Goal: Task Accomplishment & Management: Manage account settings

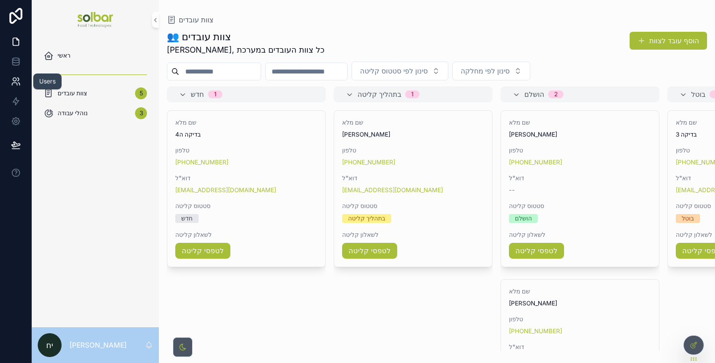
click at [16, 81] on icon at bounding box center [16, 81] width 10 height 10
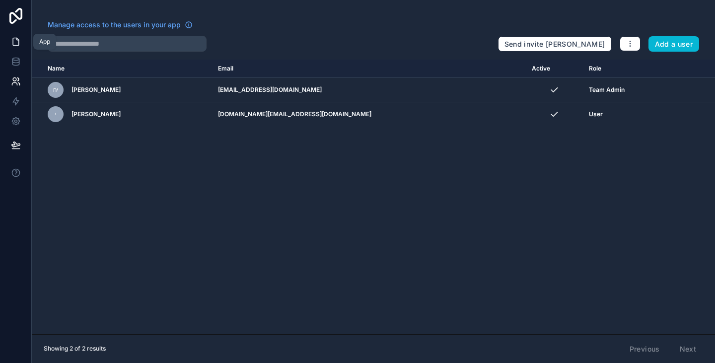
click at [17, 49] on link at bounding box center [15, 42] width 31 height 20
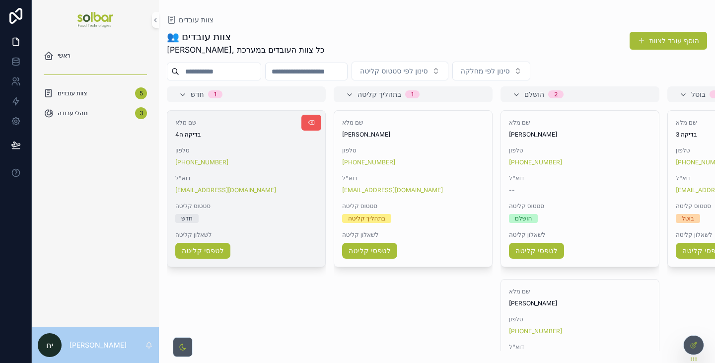
click at [308, 127] on button "scrollable content" at bounding box center [311, 123] width 20 height 16
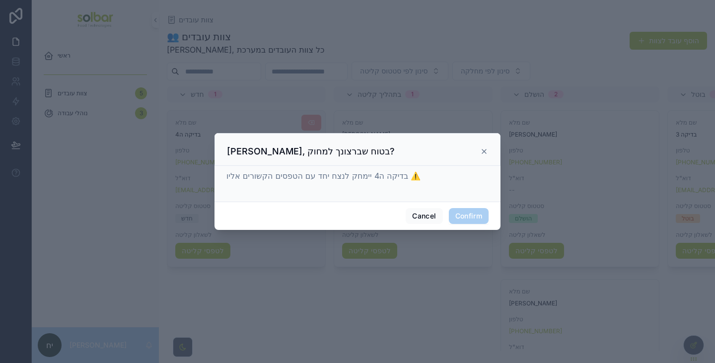
click at [475, 213] on button "Confirm" at bounding box center [469, 216] width 40 height 16
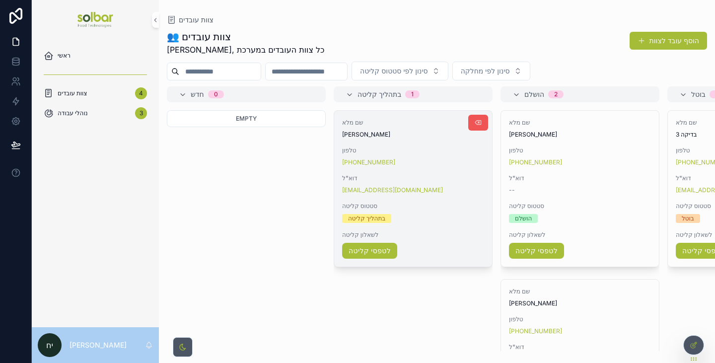
click at [477, 119] on icon "scrollable content" at bounding box center [478, 123] width 8 height 8
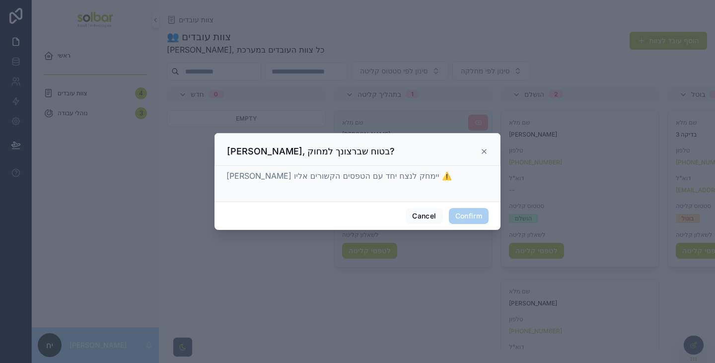
click at [473, 208] on button "Confirm" at bounding box center [469, 216] width 40 height 16
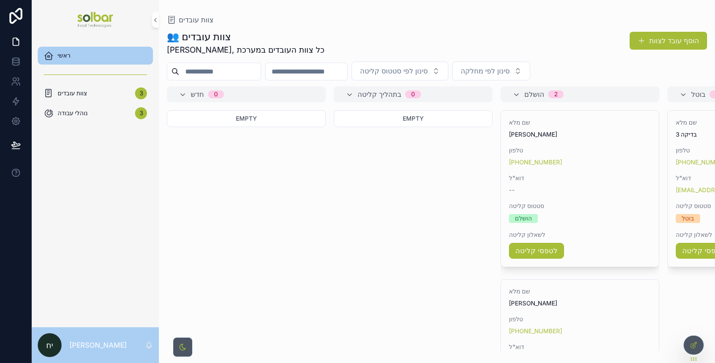
click at [85, 53] on div "ראשי" at bounding box center [95, 56] width 103 height 16
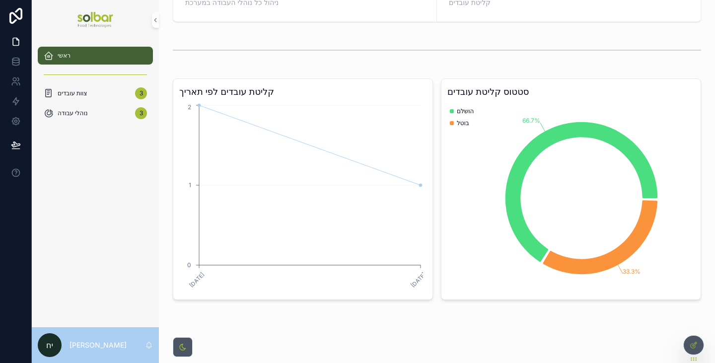
scroll to position [99, 0]
